Goal: Find specific page/section: Find specific page/section

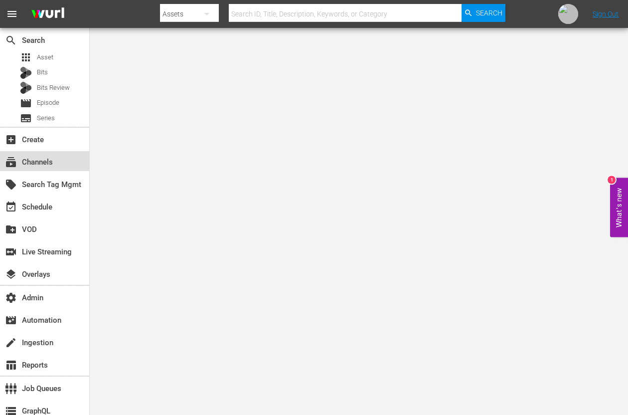
click at [38, 165] on div "subscriptions Channels" at bounding box center [28, 160] width 56 height 9
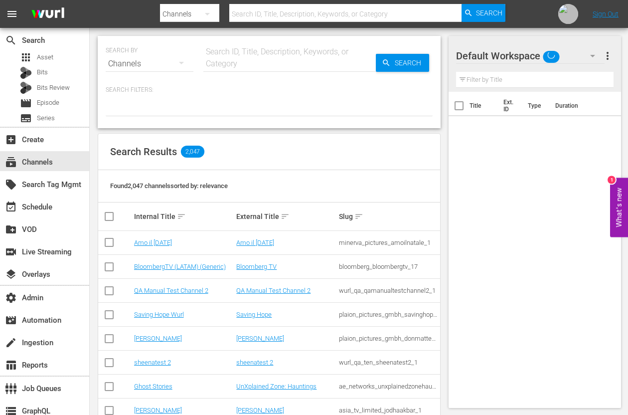
click at [273, 56] on input "text" at bounding box center [289, 64] width 172 height 24
type input "poker"
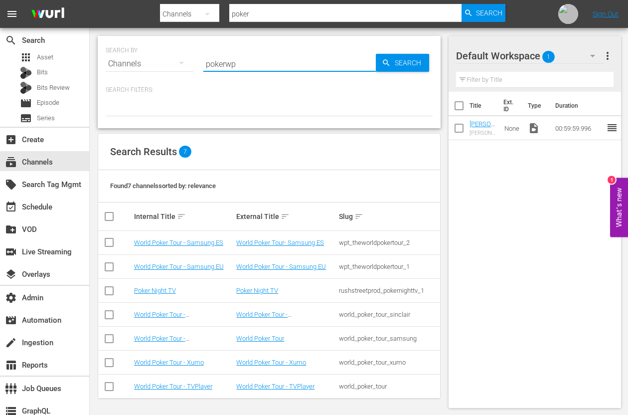
type input "pokerwpt"
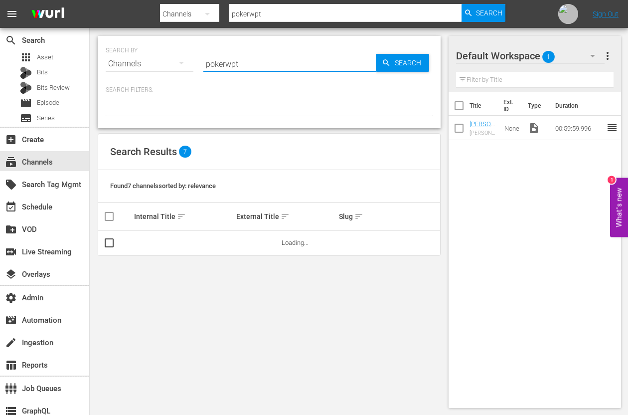
click at [276, 63] on input "pokerwpt" at bounding box center [289, 64] width 172 height 24
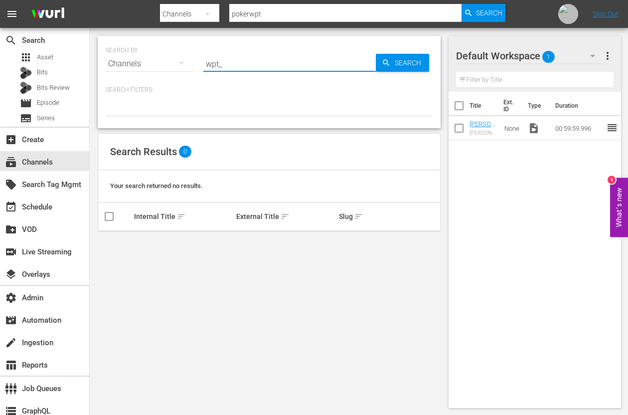
type input "wpt_"
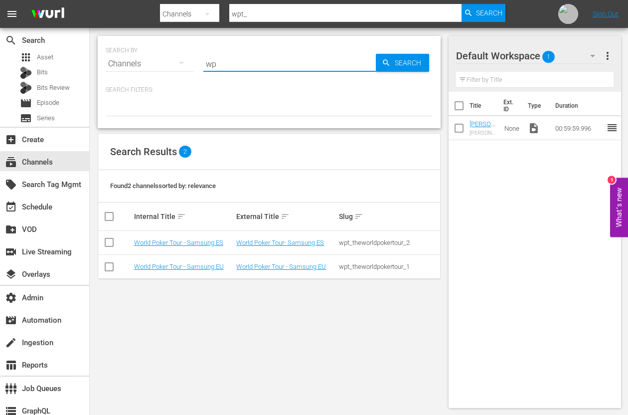
type input "w"
type input "poker"
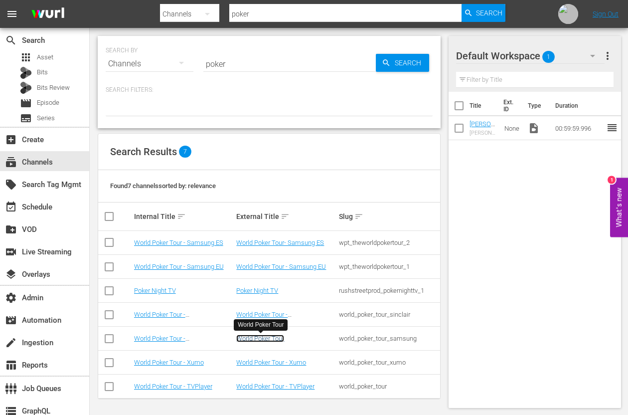
click at [272, 335] on link "World Poker Tour" at bounding box center [260, 337] width 48 height 7
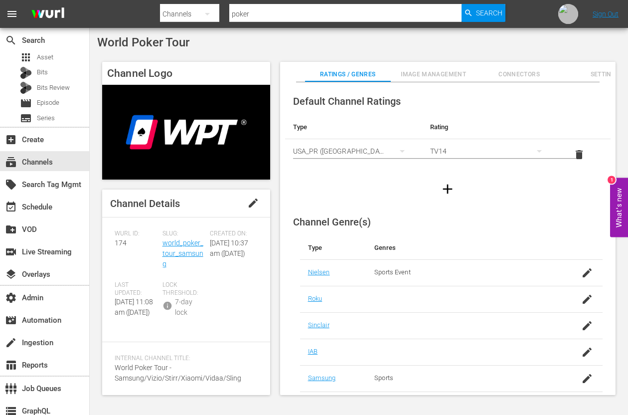
click at [177, 248] on div "Slug: world_poker_tour_samsung" at bounding box center [187, 255] width 48 height 51
click at [180, 241] on link "world_poker_tour_samsung" at bounding box center [183, 253] width 41 height 29
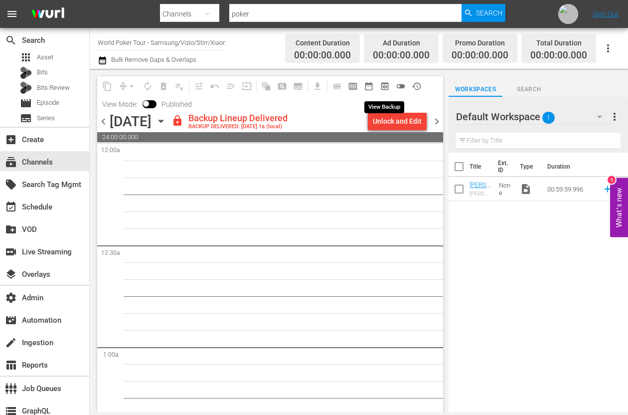
click at [383, 87] on span "preview_outlined" at bounding box center [385, 86] width 10 height 10
